Goal: Information Seeking & Learning: Learn about a topic

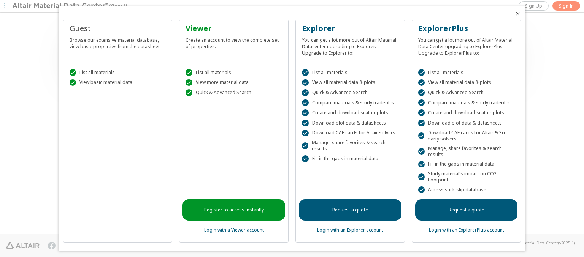
click at [515, 14] on icon "Close" at bounding box center [518, 14] width 6 height 6
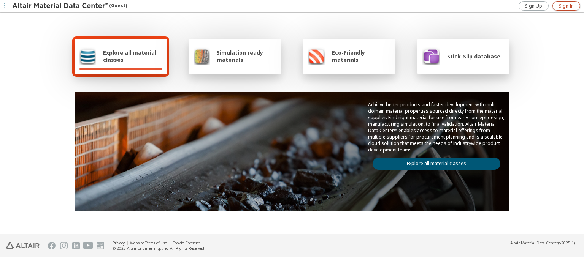
click at [566, 6] on span "Sign In" at bounding box center [566, 6] width 15 height 6
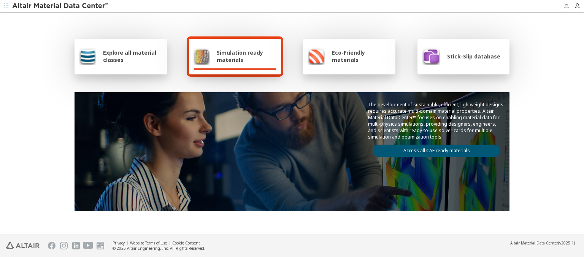
click at [60, 6] on img at bounding box center [60, 6] width 97 height 8
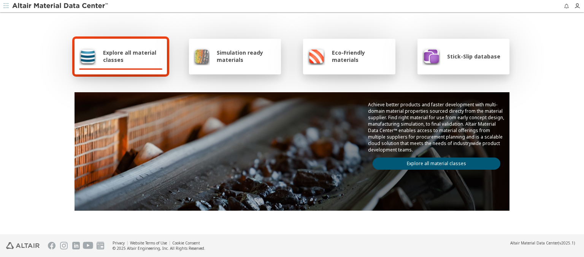
click at [130, 56] on span "Explore all material classes" at bounding box center [132, 56] width 59 height 14
click at [433, 162] on link "Explore all material classes" at bounding box center [437, 164] width 128 height 12
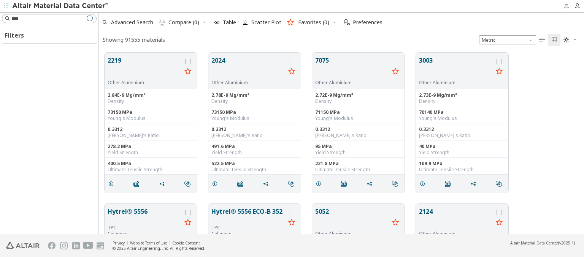
scroll to position [182, 479]
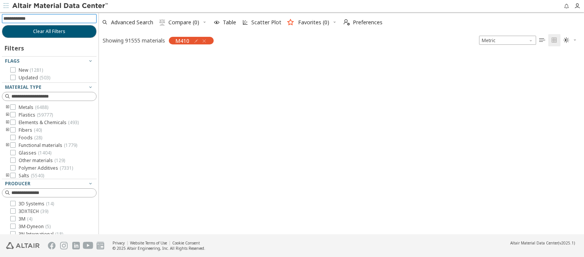
scroll to position [181, 479]
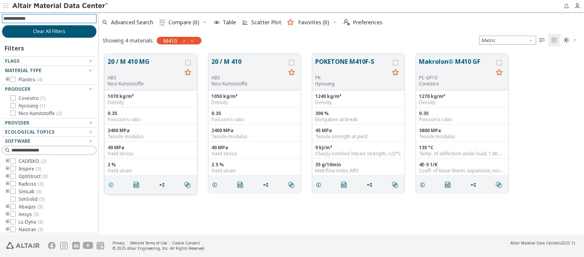
click at [112, 184] on icon "grid" at bounding box center [111, 185] width 6 height 6
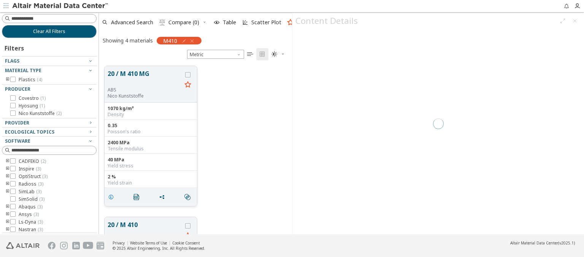
scroll to position [168, 187]
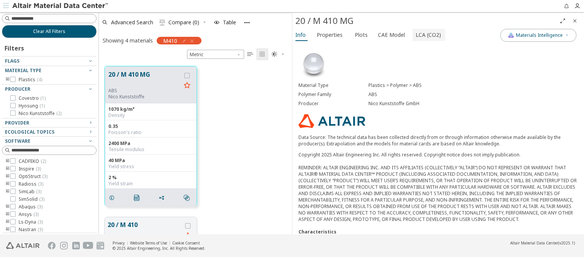
click at [424, 35] on span "LCA (CO2)" at bounding box center [428, 35] width 25 height 12
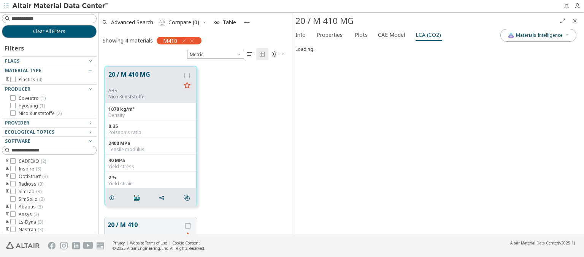
click at [60, 6] on img at bounding box center [60, 6] width 97 height 8
